Goal: Information Seeking & Learning: Understand process/instructions

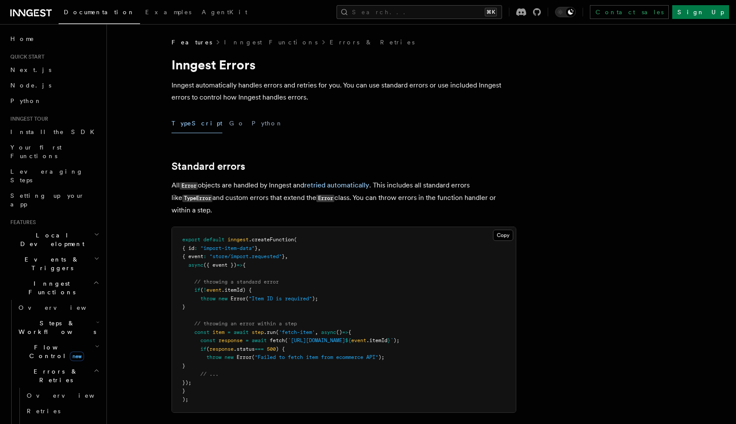
click at [224, 187] on p "All Error objects are handled by Inngest and retried automatically . This inclu…" at bounding box center [343, 197] width 345 height 37
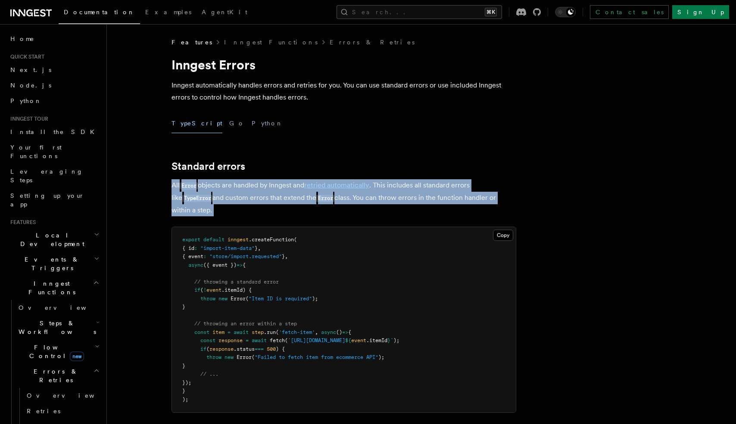
click at [224, 187] on p "All Error objects are handled by Inngest and retried automatically . This inclu…" at bounding box center [343, 197] width 345 height 37
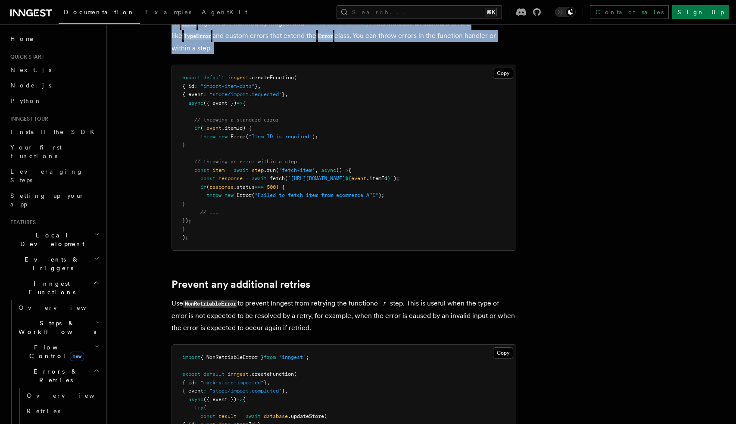
scroll to position [166, 0]
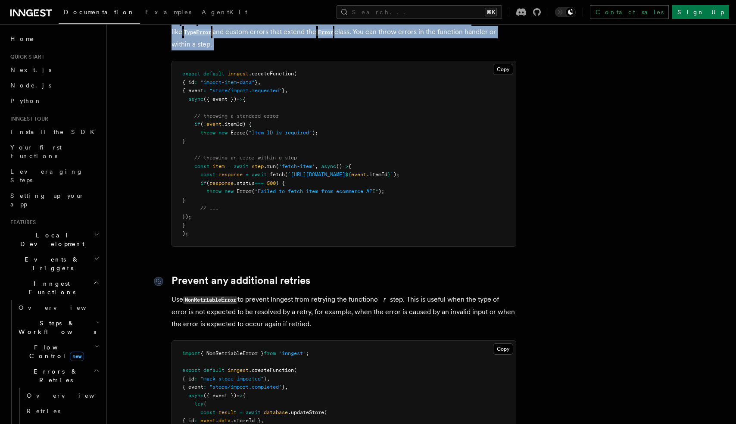
click at [234, 280] on link "Prevent any additional retries" at bounding box center [240, 280] width 139 height 12
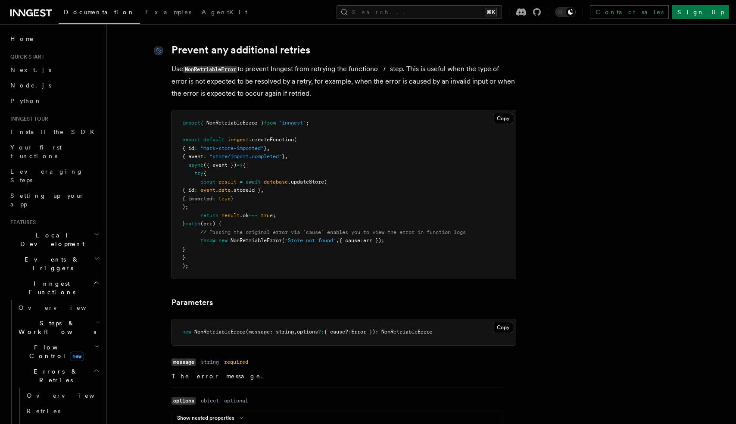
scroll to position [399, 0]
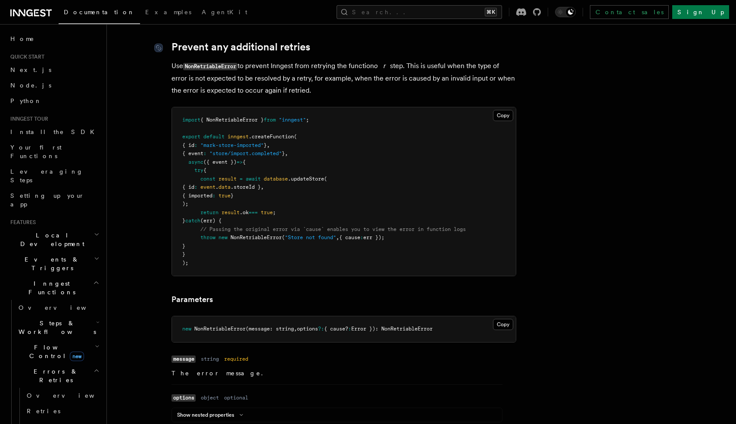
click at [263, 72] on p "Use NonRetriableError to prevent Inngest from retrying the function or step. Th…" at bounding box center [343, 78] width 345 height 37
click at [262, 71] on p "Use NonRetriableError to prevent Inngest from retrying the function or step. Th…" at bounding box center [343, 78] width 345 height 37
click at [262, 65] on p "Use NonRetriableError to prevent Inngest from retrying the function or step. Th…" at bounding box center [343, 78] width 345 height 37
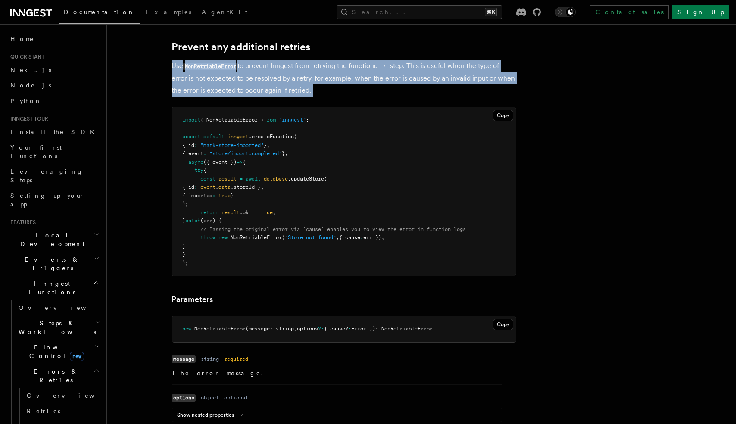
click at [262, 65] on p "Use NonRetriableError to prevent Inngest from retrying the function or step. Th…" at bounding box center [343, 78] width 345 height 37
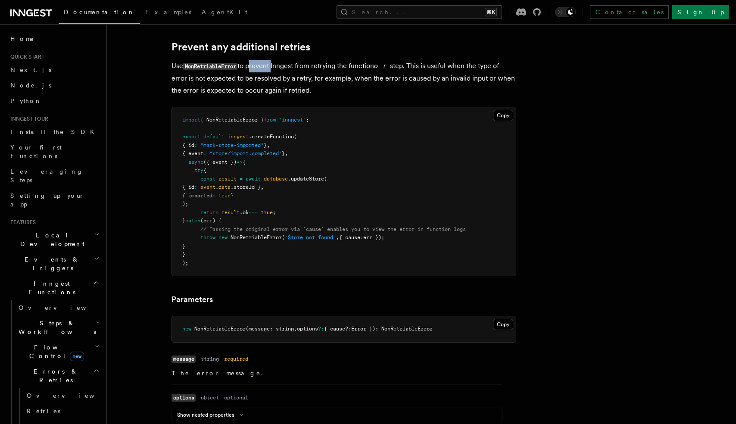
click at [262, 65] on p "Use NonRetriableError to prevent Inngest from retrying the function or step. Th…" at bounding box center [343, 78] width 345 height 37
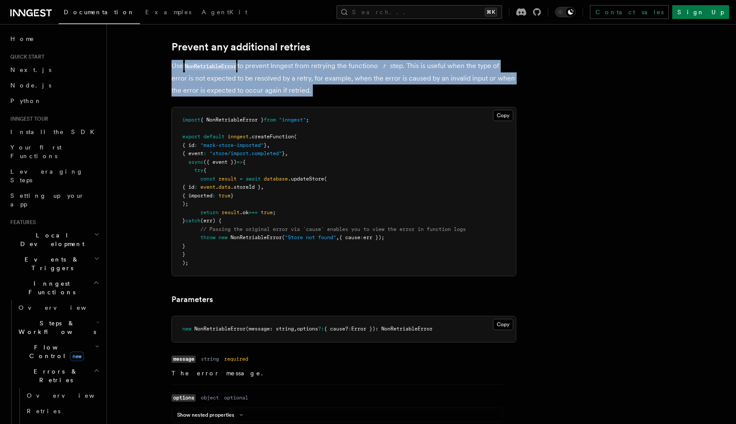
click at [262, 65] on p "Use NonRetriableError to prevent Inngest from retrying the function or step. Th…" at bounding box center [343, 78] width 345 height 37
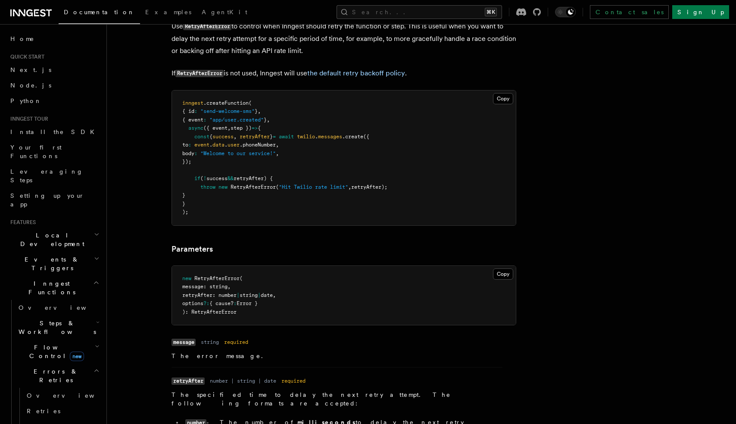
scroll to position [831, 0]
